Goal: Find specific fact: Find contact information

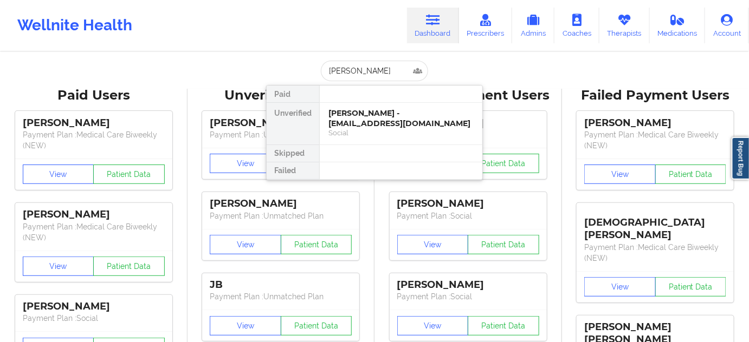
click at [358, 119] on div "[PERSON_NAME] - [EMAIL_ADDRESS][DOMAIN_NAME]" at bounding box center [400, 118] width 145 height 20
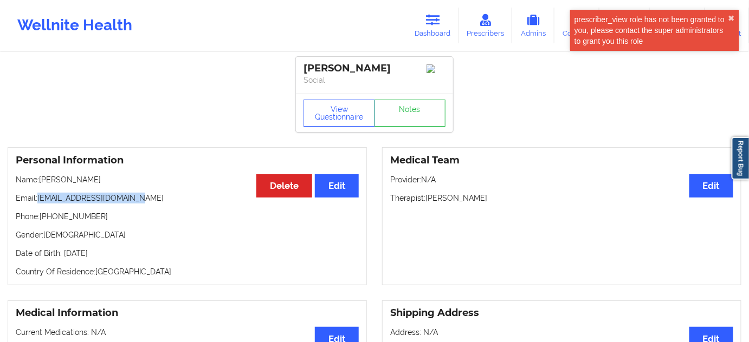
drag, startPoint x: 40, startPoint y: 199, endPoint x: 164, endPoint y: 198, distance: 124.6
click at [161, 198] on p "Email: [EMAIL_ADDRESS][DOMAIN_NAME]" at bounding box center [187, 198] width 343 height 11
copy p "[EMAIL_ADDRESS][DOMAIN_NAME]"
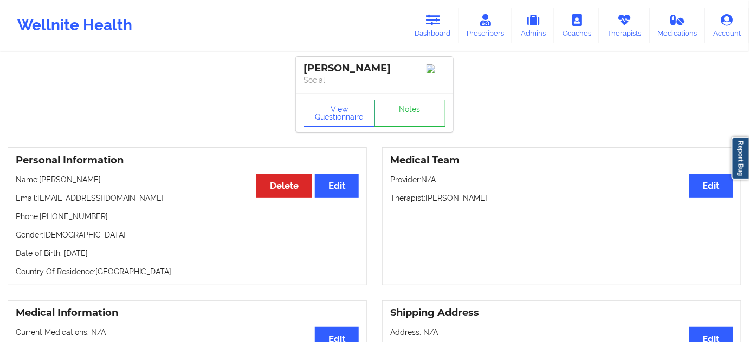
click at [312, 66] on div "[PERSON_NAME]" at bounding box center [374, 68] width 142 height 12
copy div "[PERSON_NAME]"
click at [352, 73] on div "[PERSON_NAME]" at bounding box center [374, 68] width 142 height 12
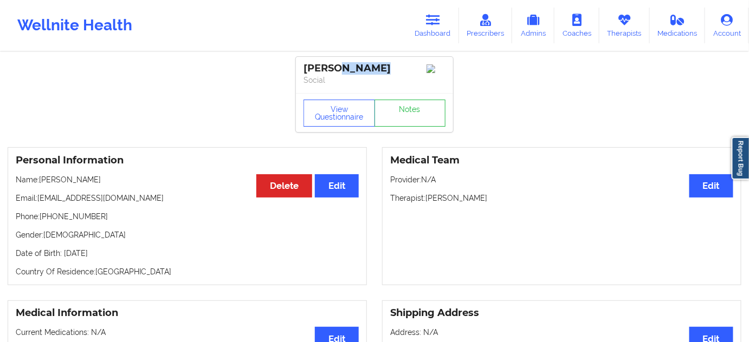
copy div "[PERSON_NAME]"
drag, startPoint x: 38, startPoint y: 203, endPoint x: 147, endPoint y: 197, distance: 109.1
click at [147, 197] on p "Email: [EMAIL_ADDRESS][DOMAIN_NAME]" at bounding box center [187, 198] width 343 height 11
copy p "[EMAIL_ADDRESS][DOMAIN_NAME]"
drag, startPoint x: 43, startPoint y: 222, endPoint x: 121, endPoint y: 219, distance: 78.1
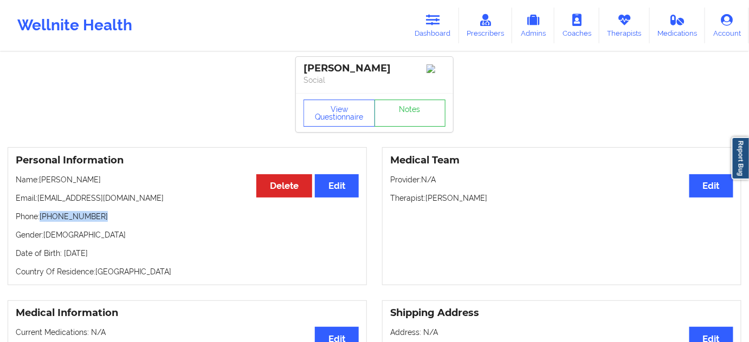
click at [120, 219] on p "Phone: [PHONE_NUMBER]" at bounding box center [187, 216] width 343 height 11
copy p "[PHONE_NUMBER]"
